Goal: Information Seeking & Learning: Learn about a topic

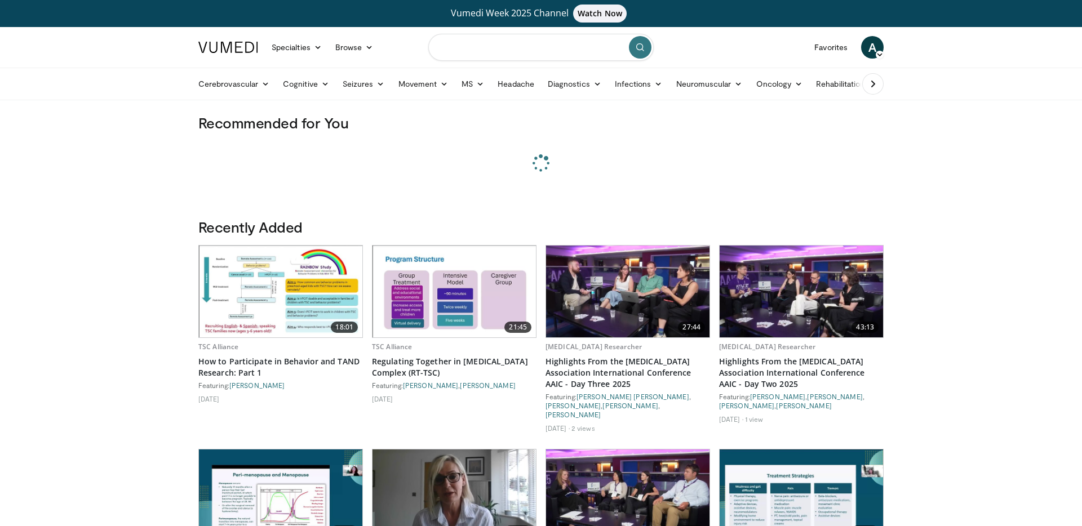
click at [500, 44] on input "Search topics, interventions" at bounding box center [540, 47] width 225 height 27
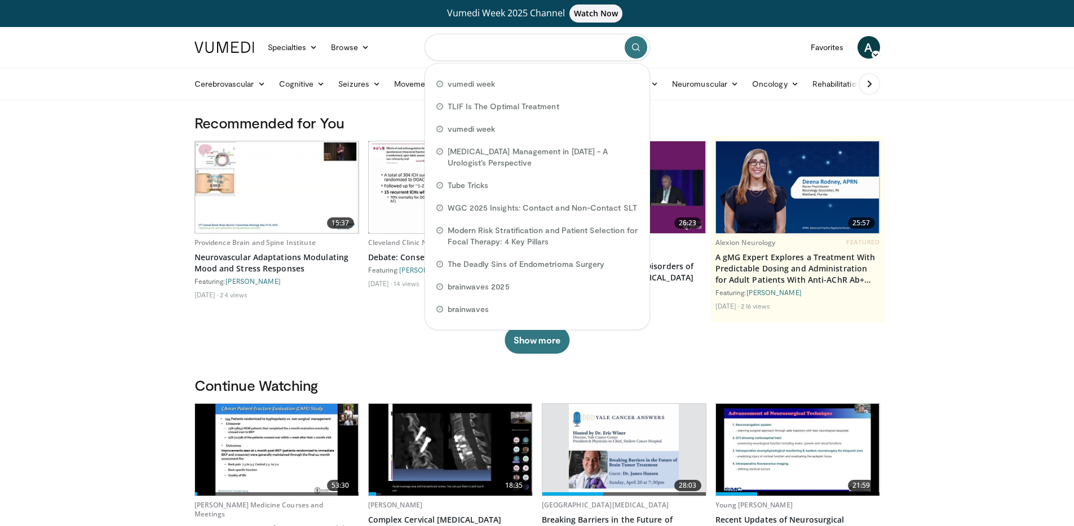
paste input "**********"
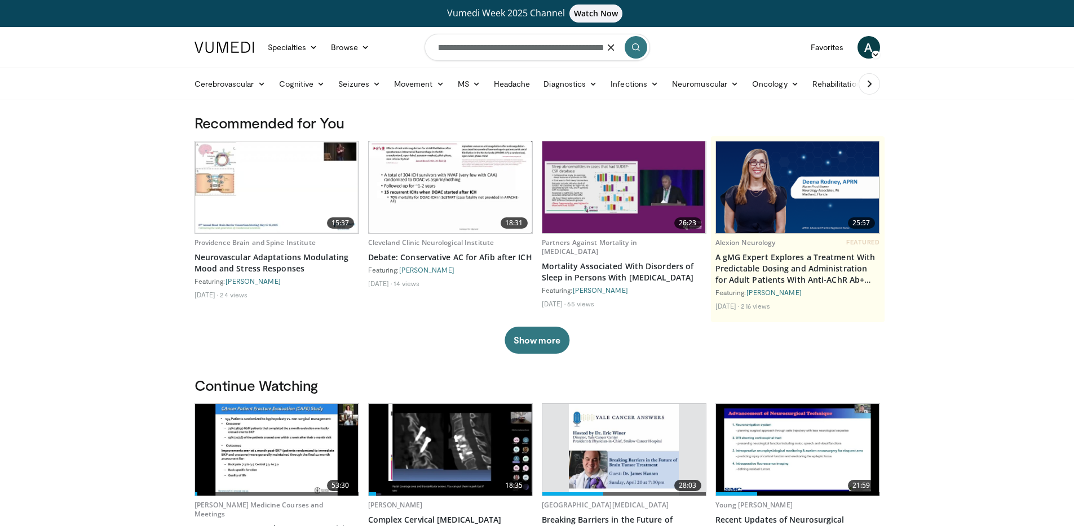
type input "**********"
click at [641, 48] on button "submit" at bounding box center [636, 47] width 23 height 23
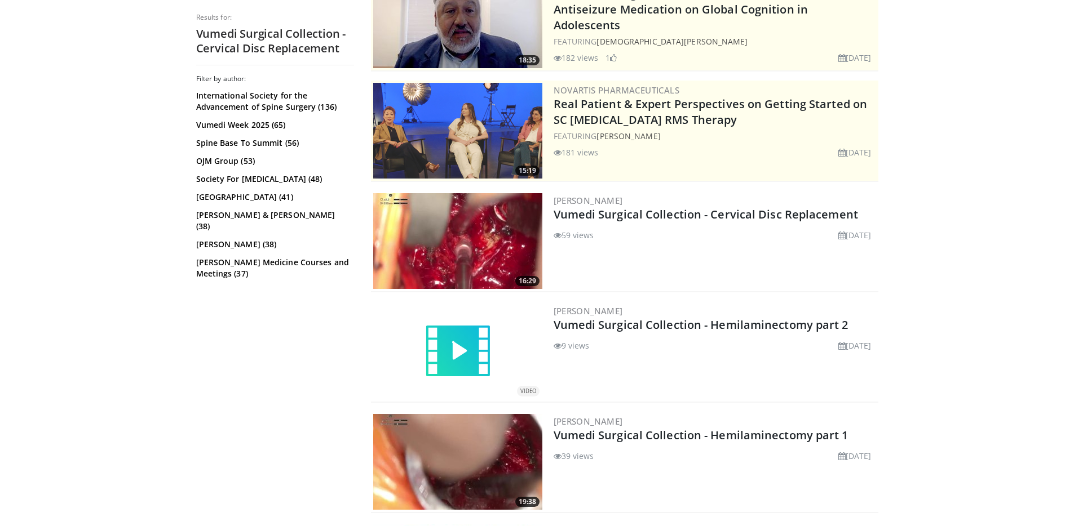
scroll to position [197, 0]
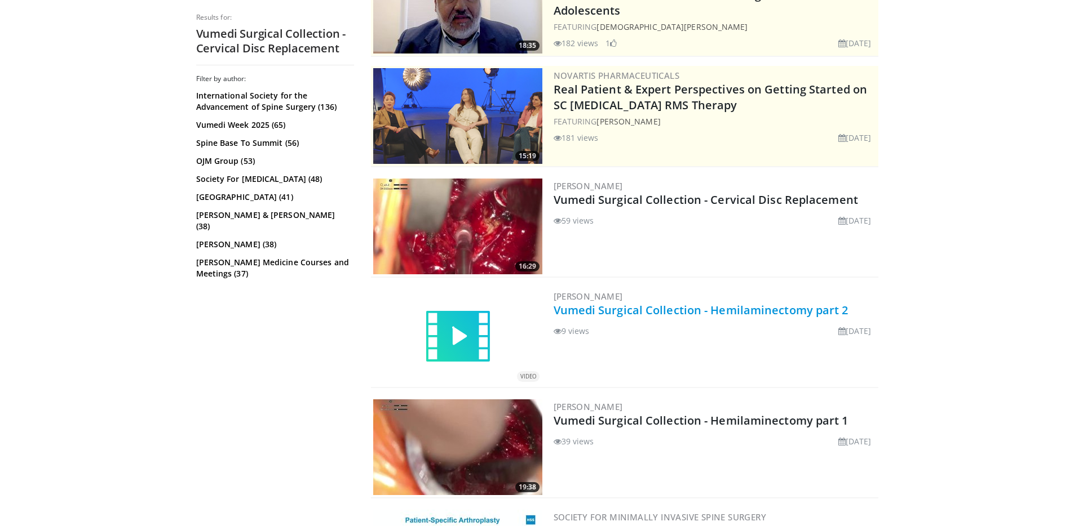
click at [680, 309] on link "Vumedi Surgical Collection - Hemilaminectomy part 2" at bounding box center [701, 310] width 295 height 15
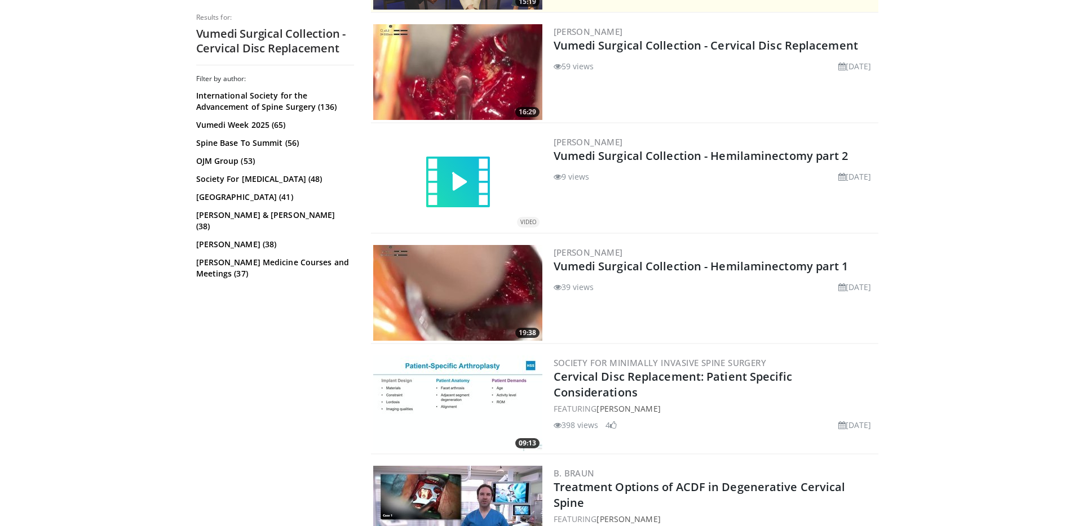
scroll to position [358, 0]
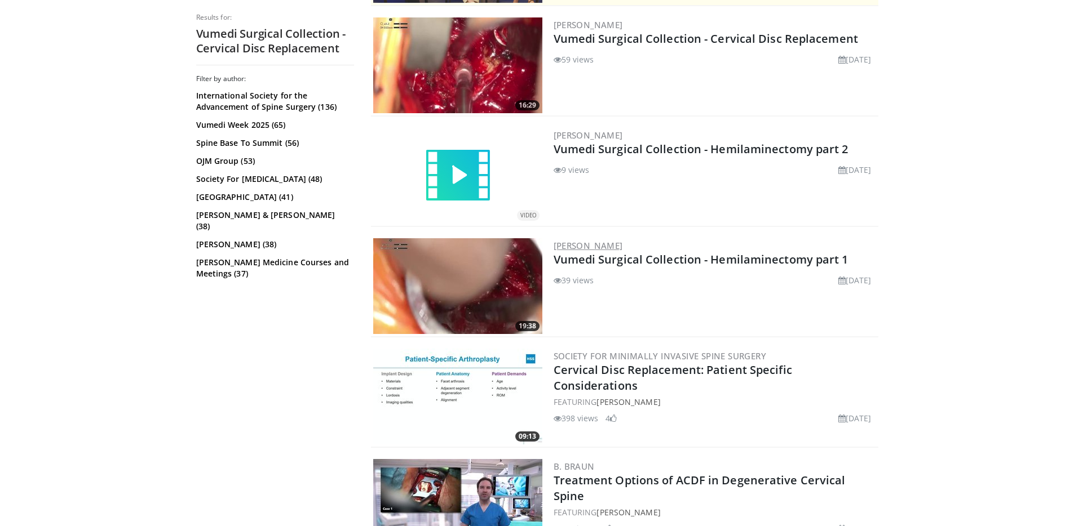
click at [584, 244] on link "Ernest Braxton" at bounding box center [588, 245] width 69 height 11
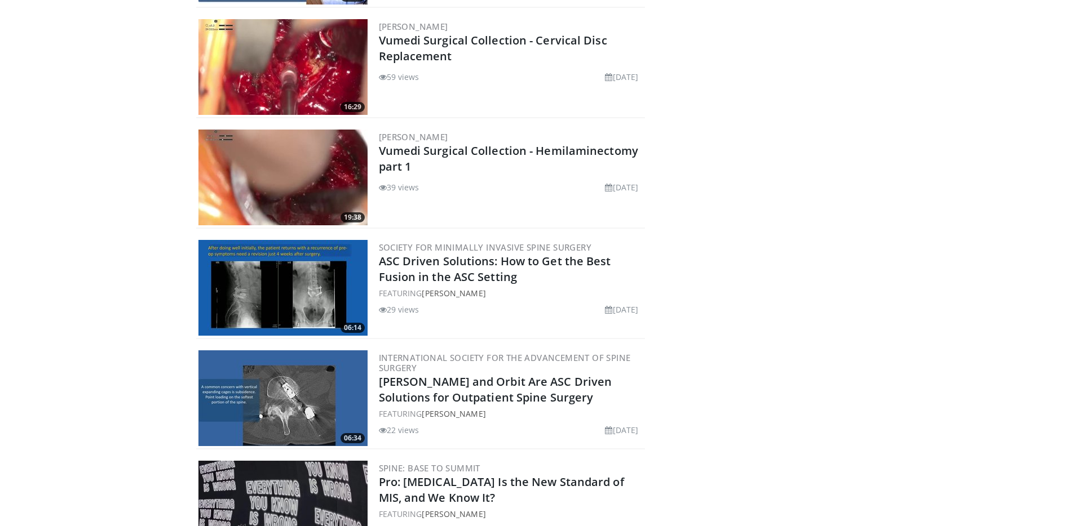
scroll to position [582, 0]
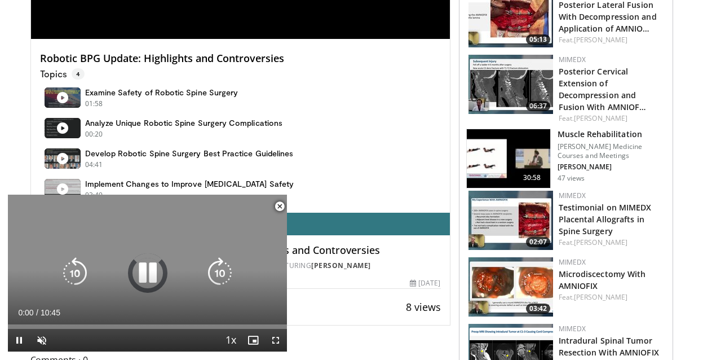
scroll to position [365, 0]
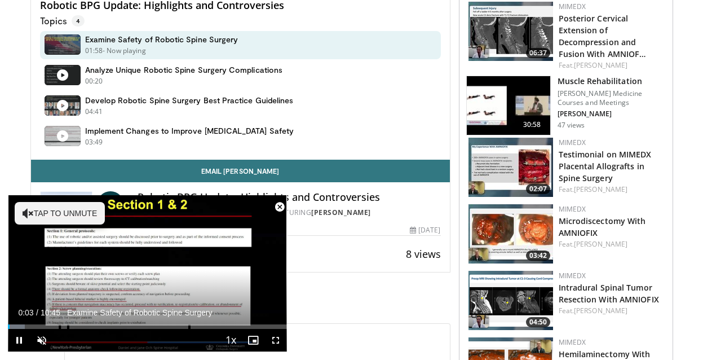
click at [277, 208] on span "Video Player" at bounding box center [279, 207] width 23 height 23
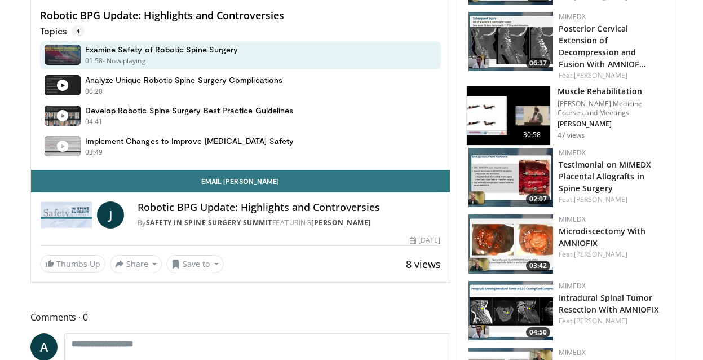
scroll to position [435, 0]
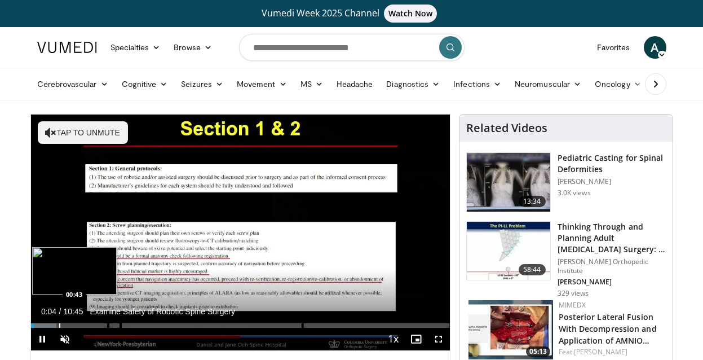
click at [59, 321] on div "Loaded : 6.14% 00:04 00:43" at bounding box center [240, 322] width 419 height 11
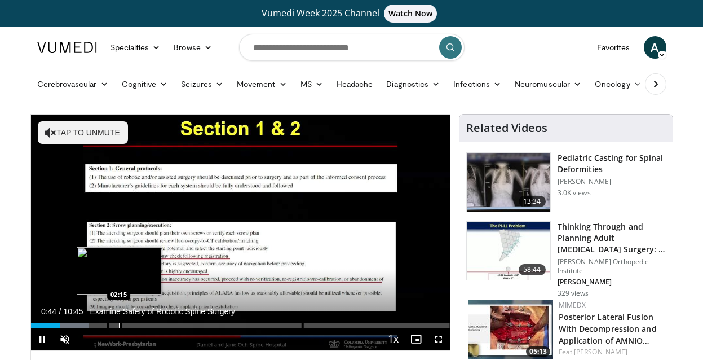
click at [119, 323] on div "Progress Bar" at bounding box center [119, 325] width 1 height 5
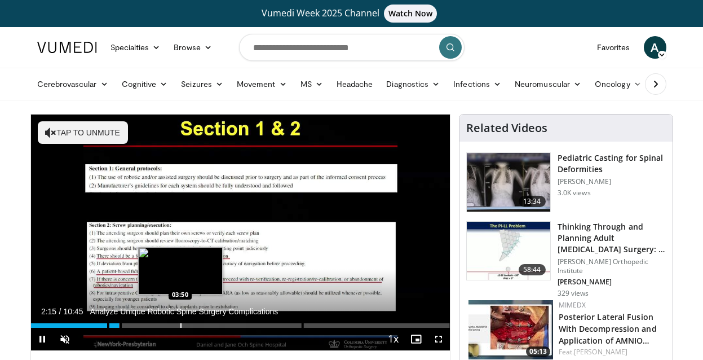
click at [180, 324] on div "Progress Bar" at bounding box center [180, 325] width 1 height 5
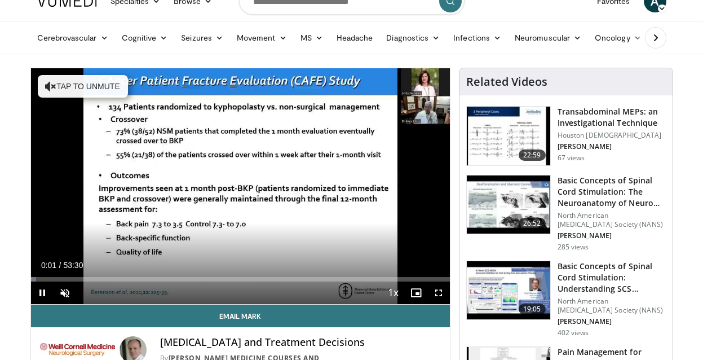
scroll to position [58, 0]
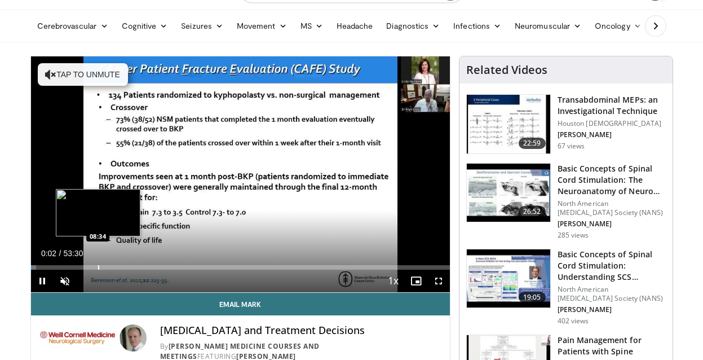
click at [98, 263] on div "Loaded : 1.24% 00:02 08:34" at bounding box center [240, 264] width 419 height 11
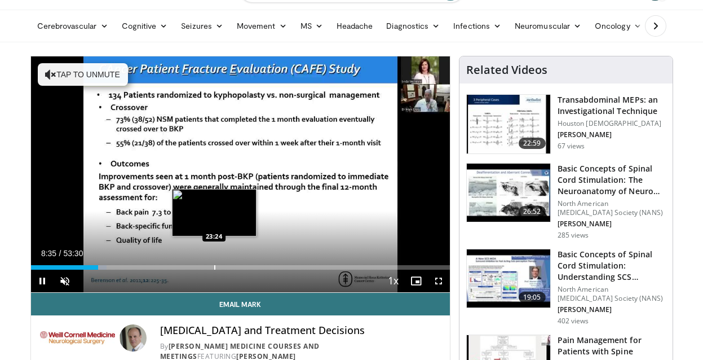
click at [214, 266] on div "Progress Bar" at bounding box center [214, 267] width 1 height 5
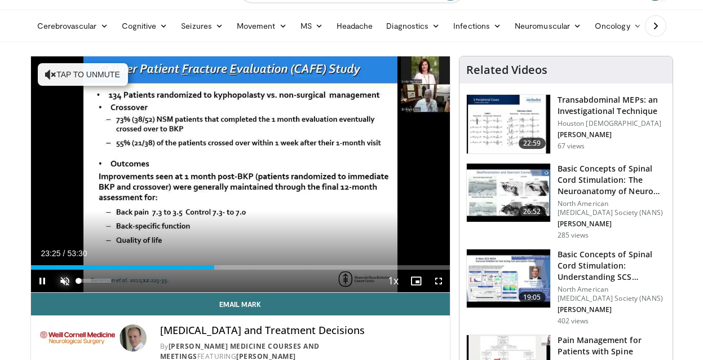
click at [59, 282] on span "Video Player" at bounding box center [65, 280] width 23 height 23
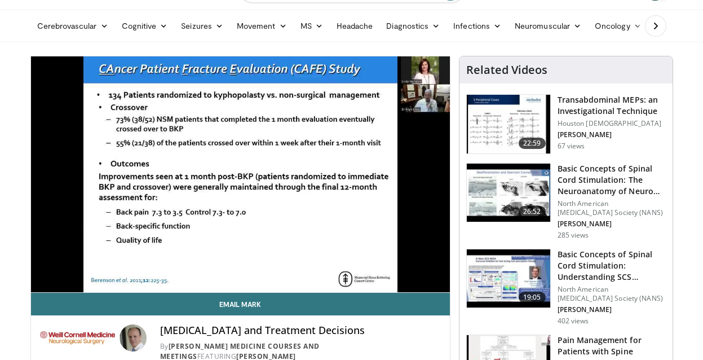
click at [41, 284] on span "Video Player" at bounding box center [42, 280] width 23 height 23
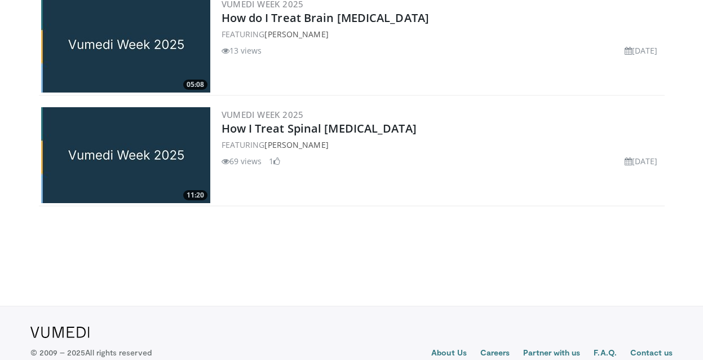
scroll to position [755, 0]
drag, startPoint x: 456, startPoint y: 130, endPoint x: 222, endPoint y: 130, distance: 234.5
click at [222, 130] on h2 "How I Treat Spinal Degenerative Disease" at bounding box center [442, 129] width 441 height 16
copy link "How I Treat Spinal Degenerative Disease"
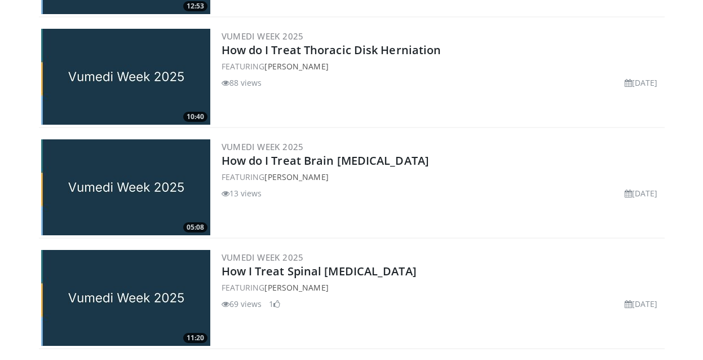
scroll to position [613, 0]
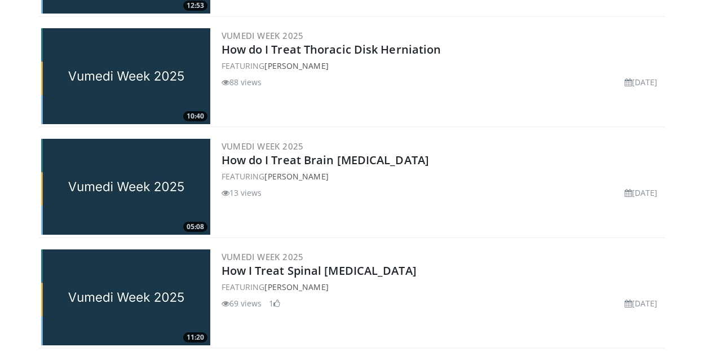
click at [453, 160] on h2 "How do I Treat Brain Meningiomas" at bounding box center [442, 160] width 441 height 16
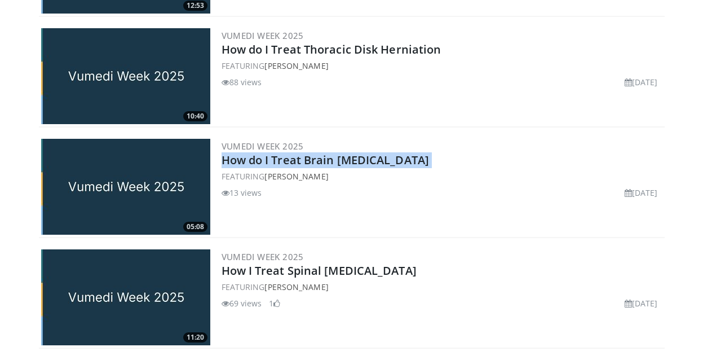
click at [453, 160] on h2 "How do I Treat Brain Meningiomas" at bounding box center [442, 160] width 441 height 16
copy div "How do I Treat Brain Meningiomas"
